Goal: Transaction & Acquisition: Purchase product/service

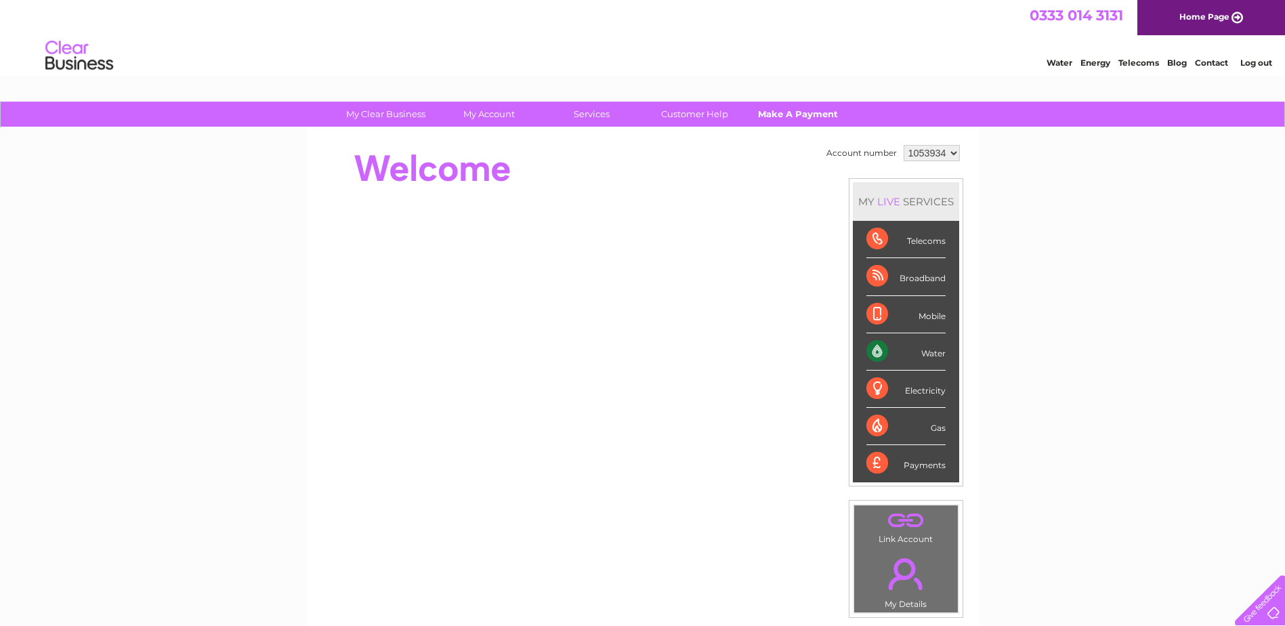
click at [789, 113] on link "Make A Payment" at bounding box center [798, 114] width 112 height 25
click at [796, 120] on link "Make A Payment" at bounding box center [798, 114] width 112 height 25
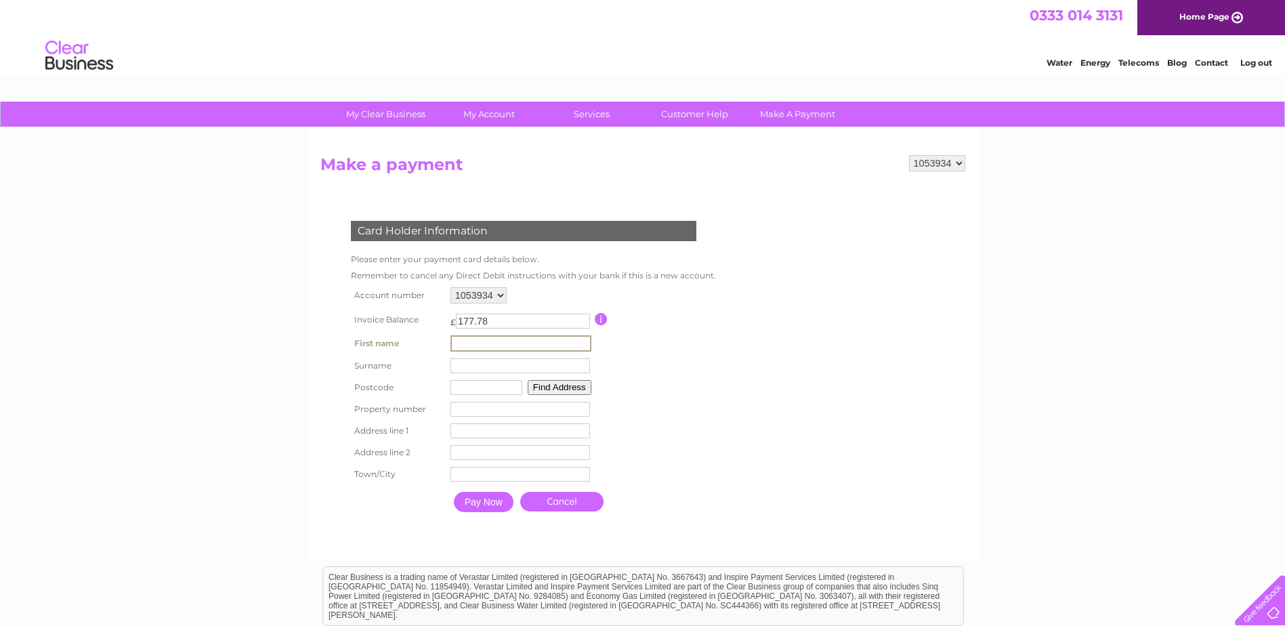
click at [519, 341] on input "text" at bounding box center [520, 343] width 141 height 16
type input "[PERSON_NAME]"
type input "ML8 5UF"
type input "[STREET_ADDRESS]"
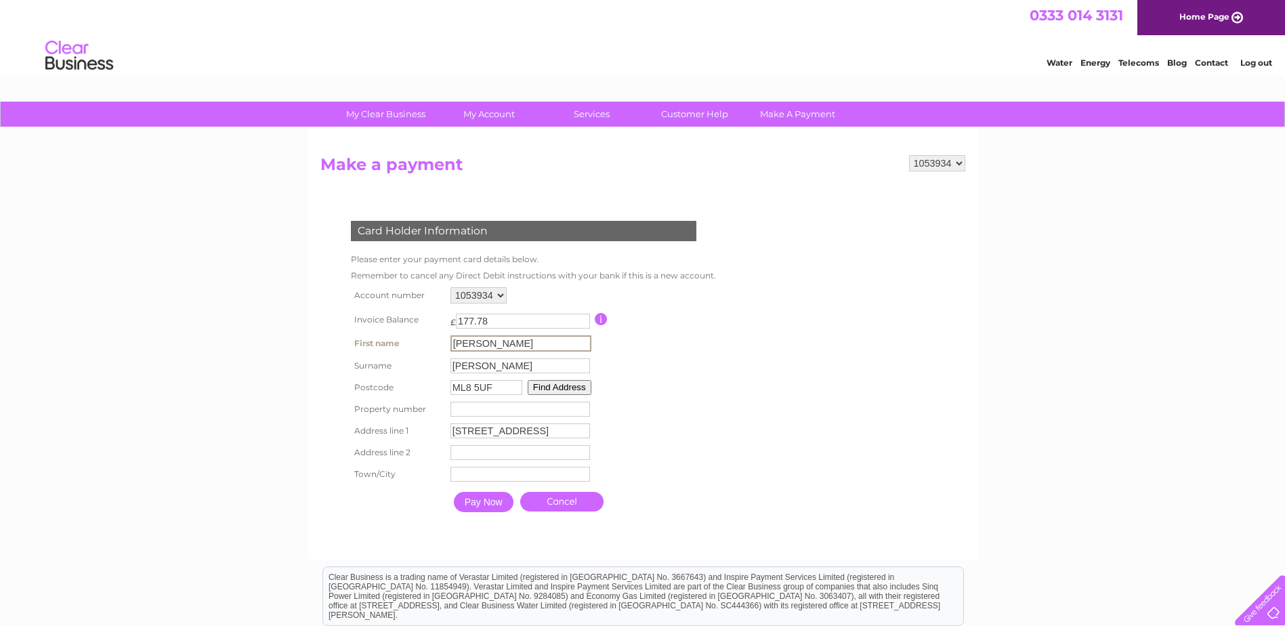
type input "[GEOGRAPHIC_DATA]"
type input "[PERSON_NAME]"
click at [463, 409] on input "number" at bounding box center [518, 407] width 139 height 15
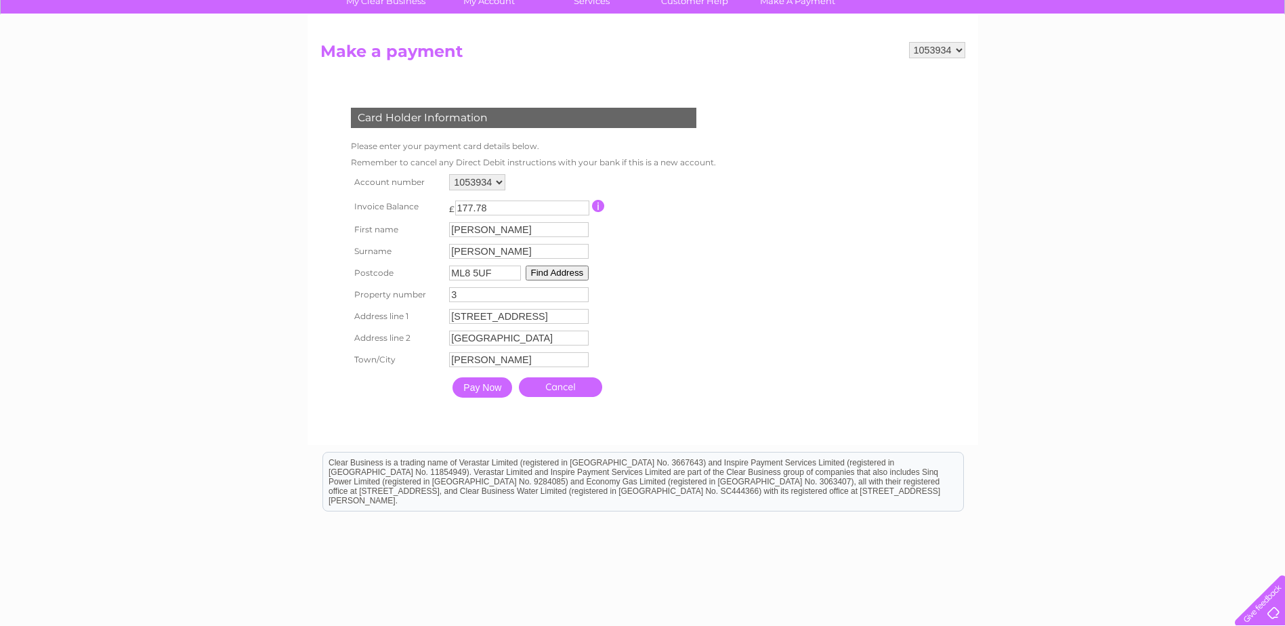
scroll to position [115, 0]
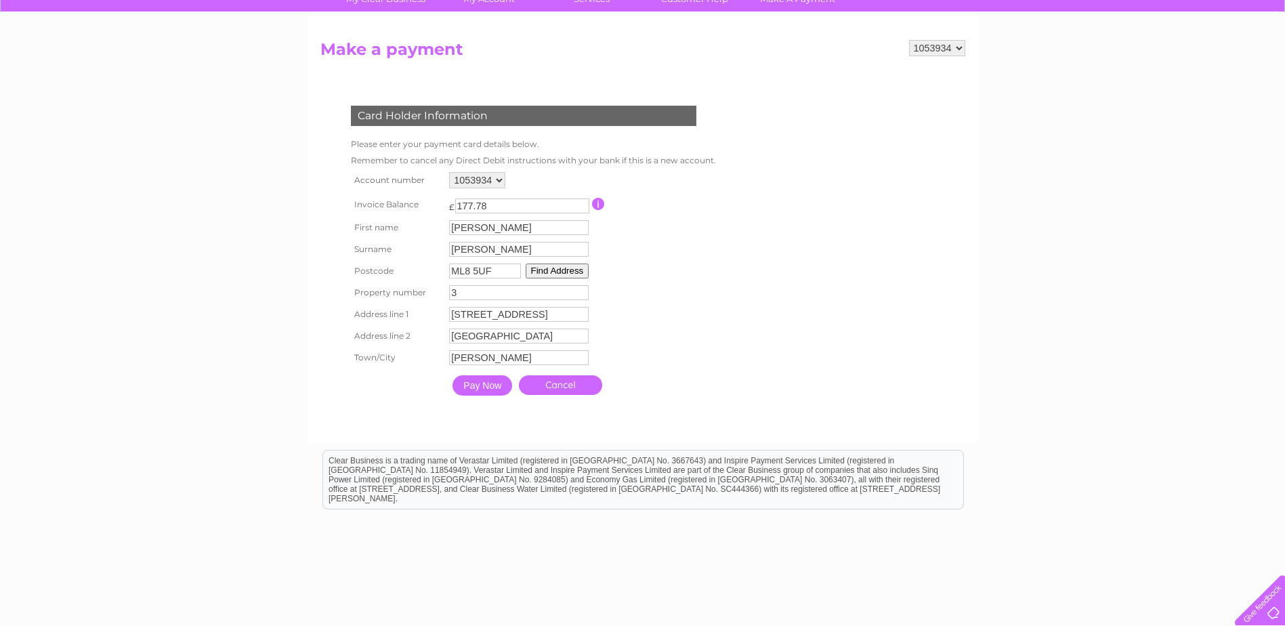
type input "3"
click at [479, 386] on input "Pay Now" at bounding box center [482, 385] width 60 height 20
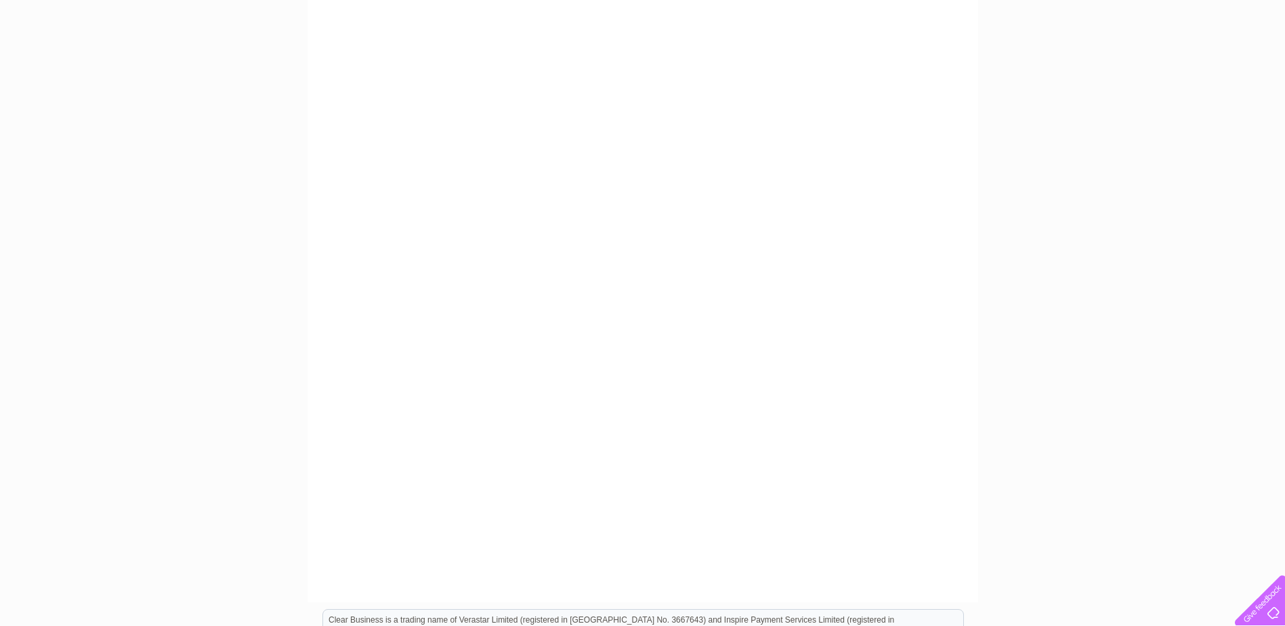
scroll to position [216, 0]
